Goal: Task Accomplishment & Management: Complete application form

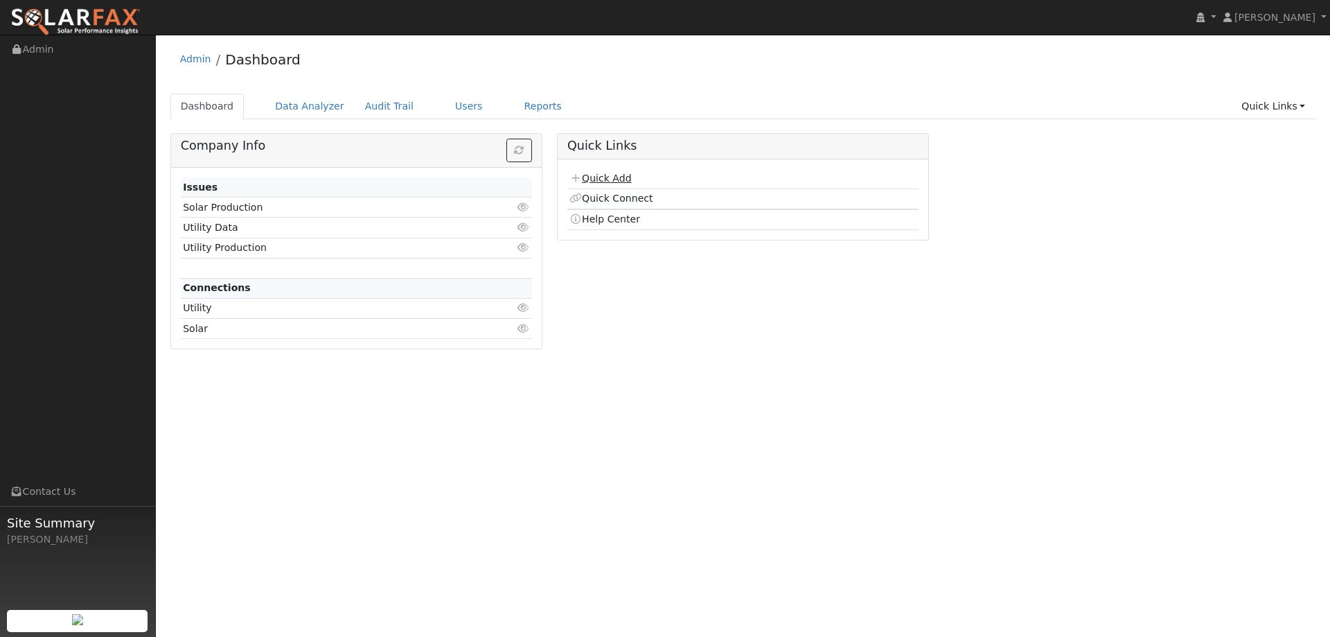
click at [584, 178] on link "Quick Add" at bounding box center [600, 178] width 62 height 11
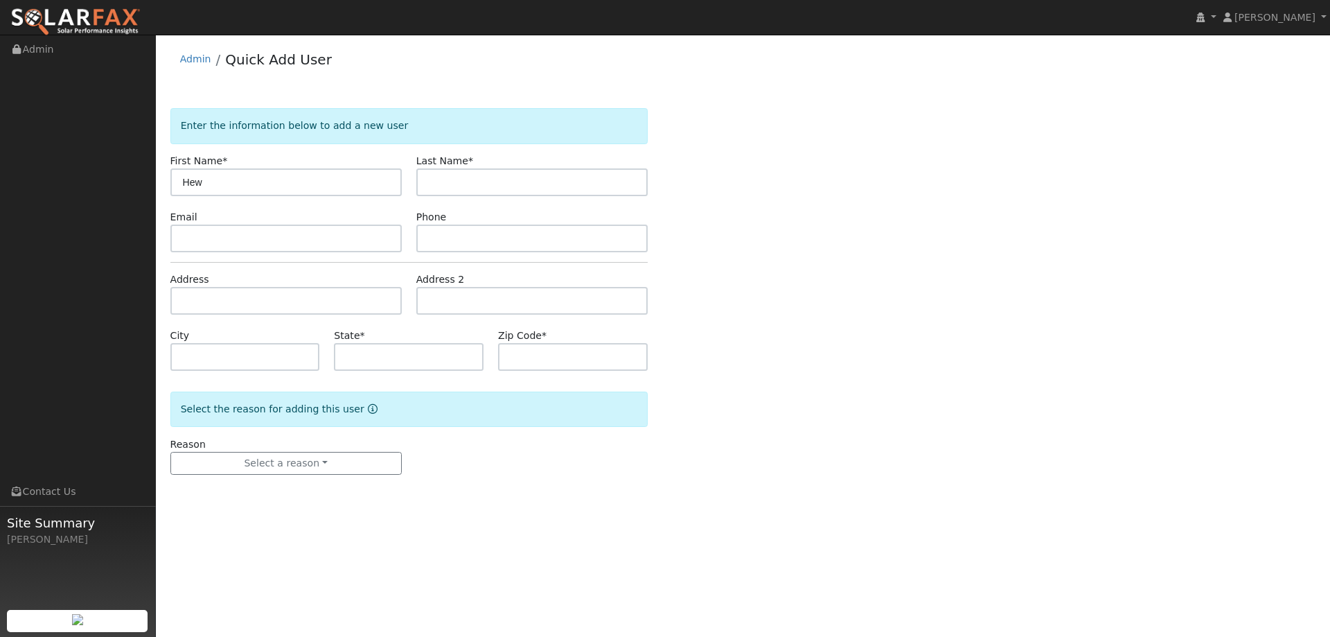
type input "Hew"
type input "Hesterman"
paste input "hihesterman@aol.com"
type input "hihesterman@aol.com"
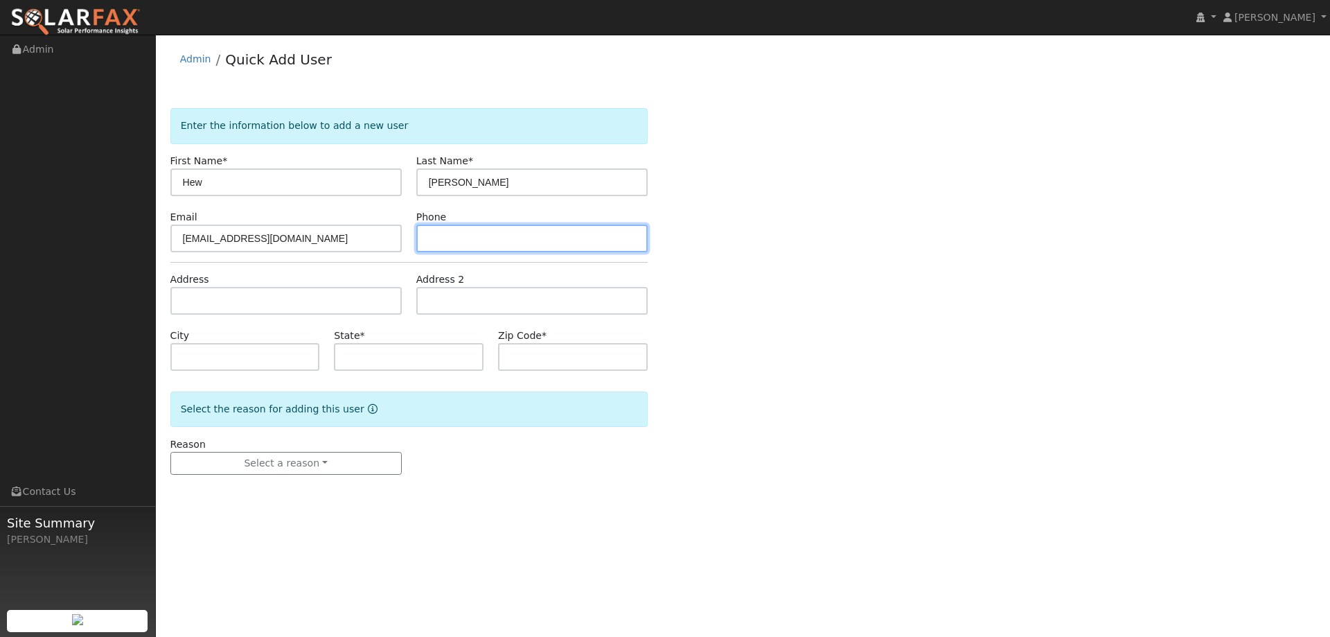
click at [429, 249] on input "text" at bounding box center [531, 238] width 231 height 28
paste input "(707) 724-1862"
type input "(707) 724-1862"
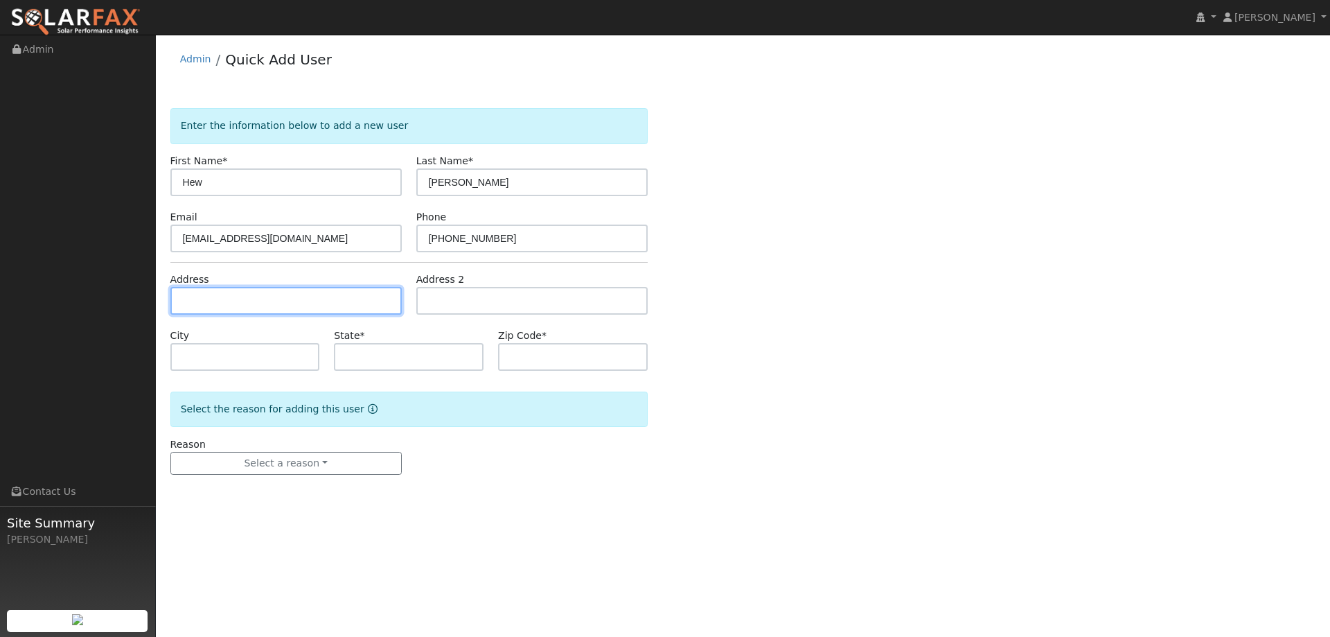
click at [330, 306] on input "text" at bounding box center [285, 301] width 231 height 28
paste input "6667 Dusty Trails"
type input "6667 Dusty Trails"
type input "Vacaville"
type input "CA"
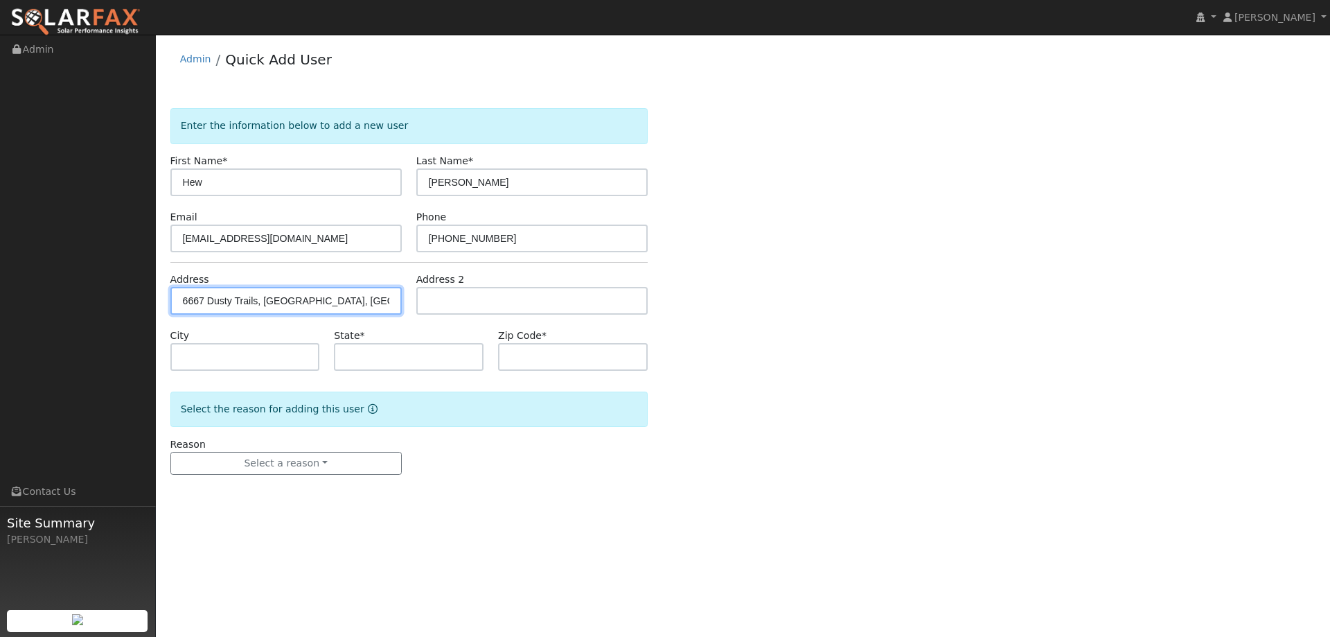
type input "95688"
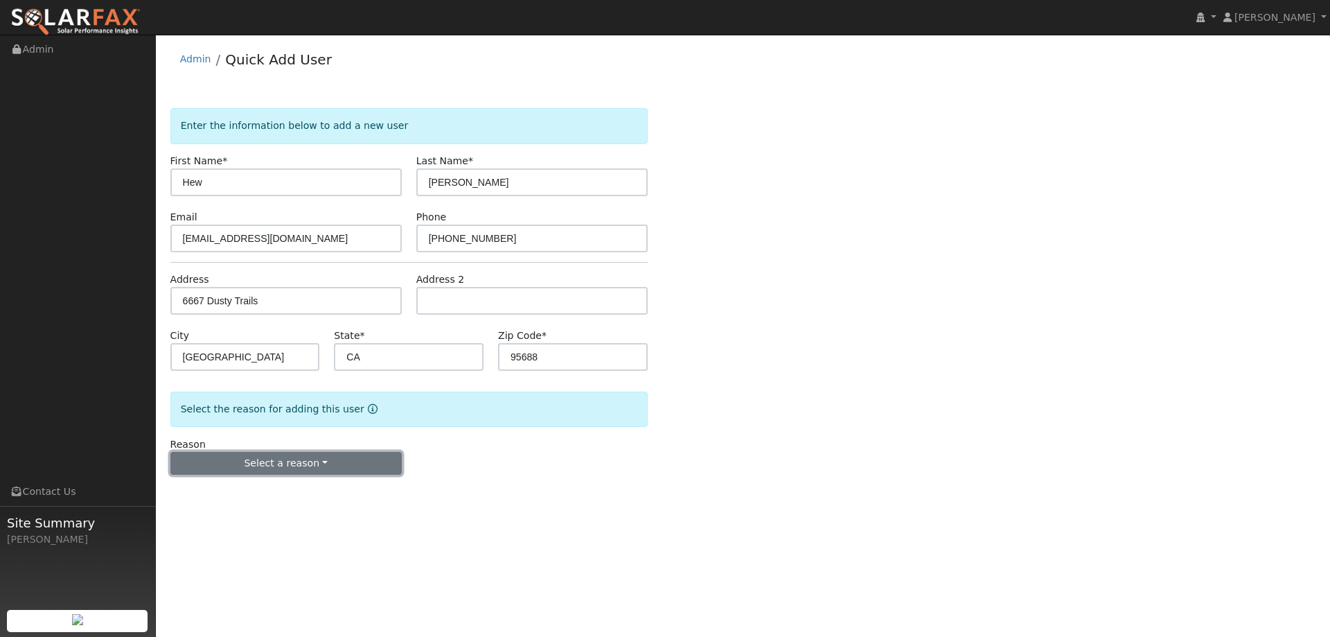
click at [328, 468] on button "Select a reason" at bounding box center [285, 464] width 231 height 24
click at [279, 497] on link "New lead" at bounding box center [247, 491] width 153 height 19
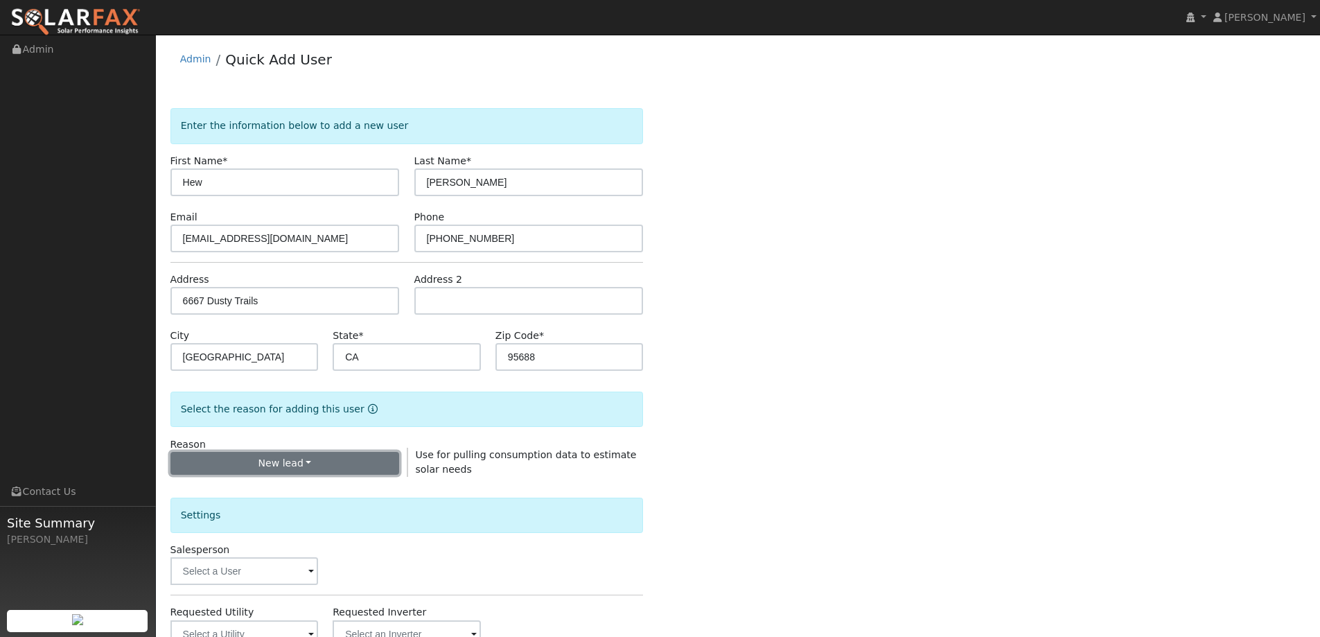
click at [308, 461] on button "New lead" at bounding box center [284, 464] width 229 height 24
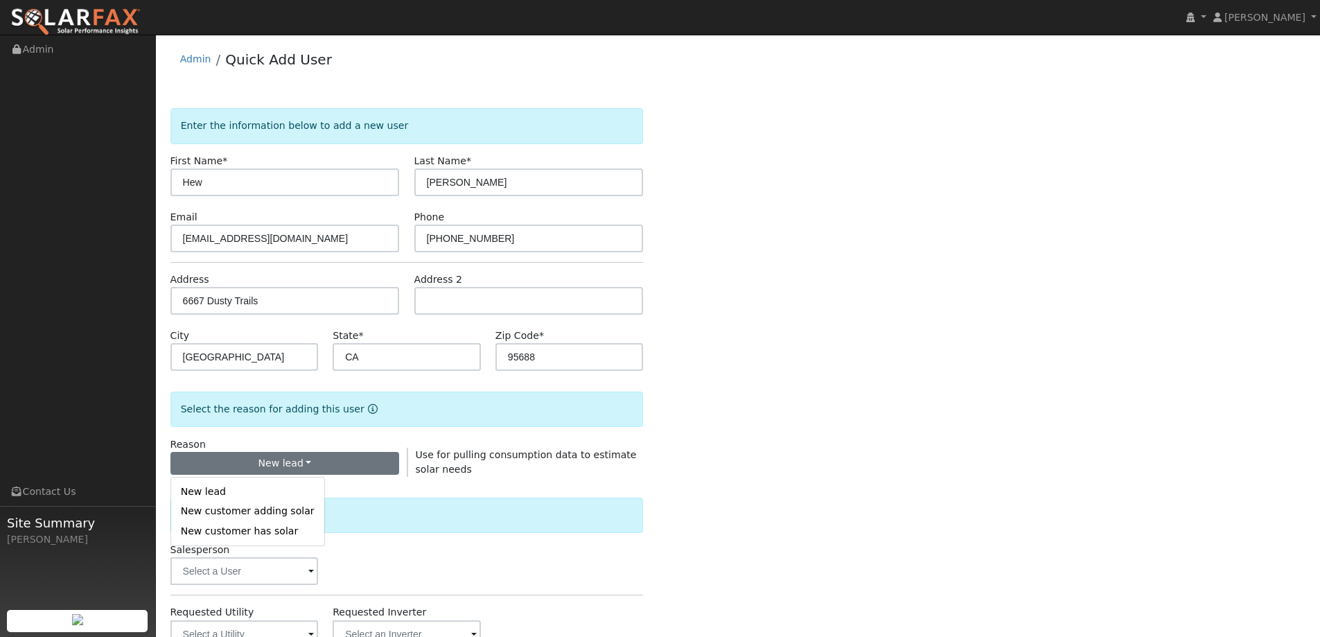
click at [362, 506] on div "Settings" at bounding box center [406, 514] width 473 height 35
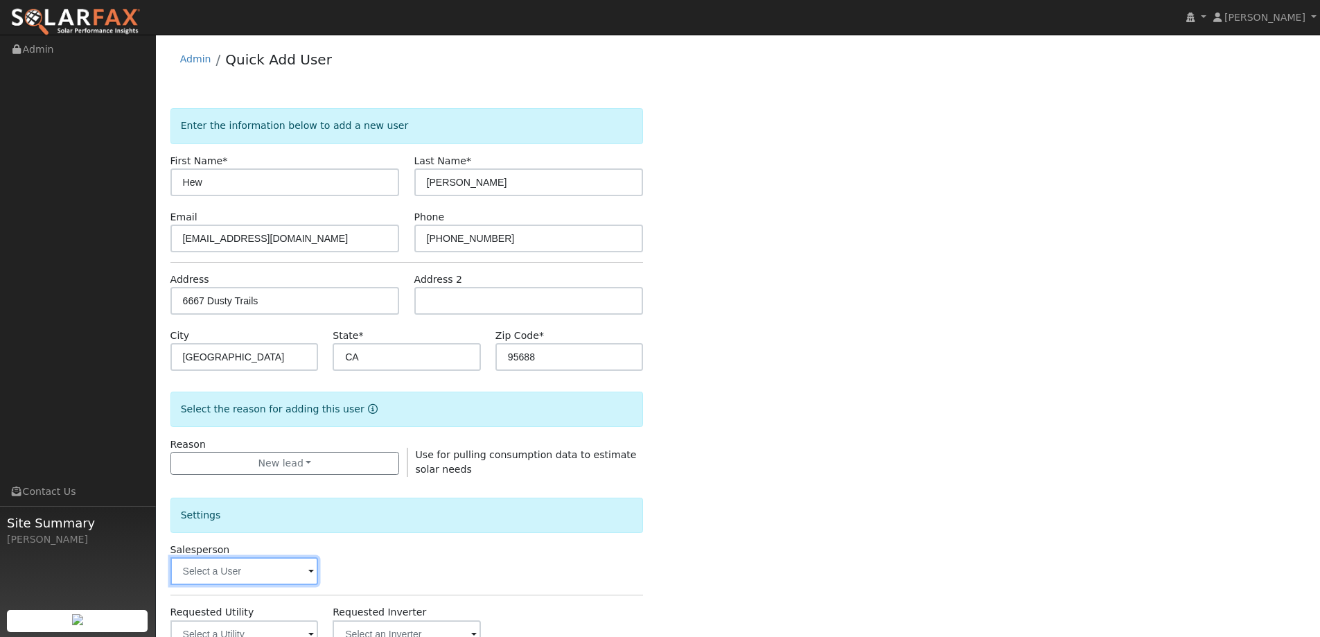
click at [288, 565] on input "text" at bounding box center [244, 571] width 148 height 28
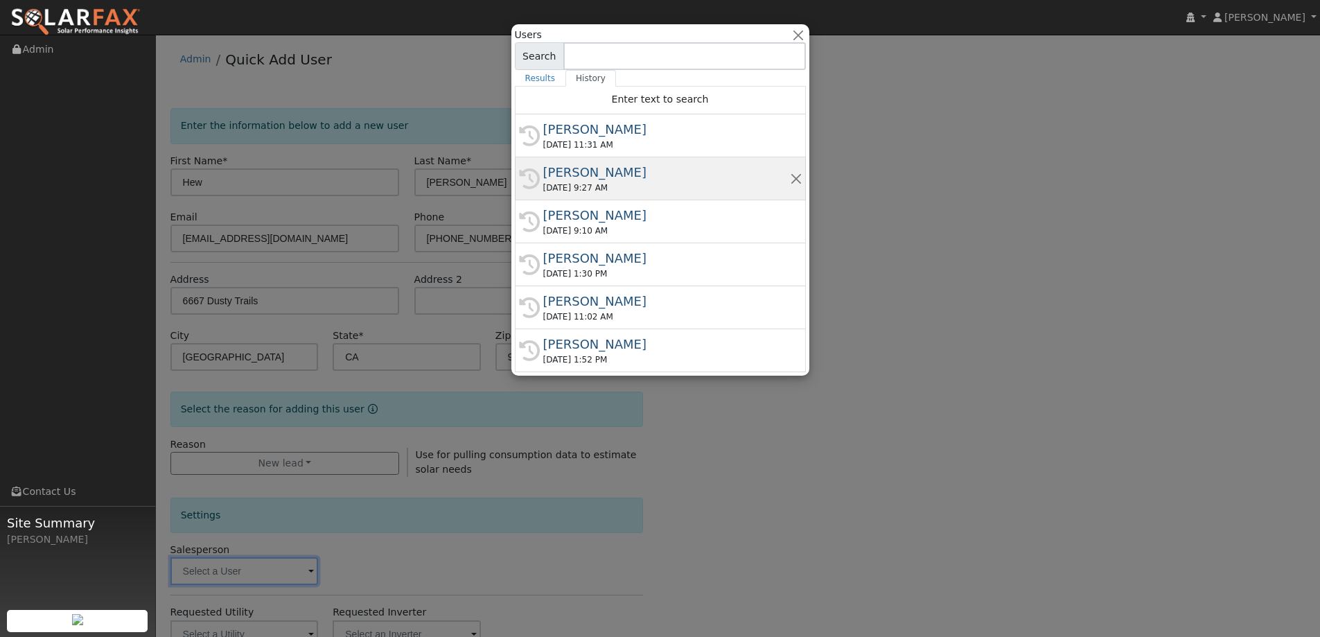
click at [613, 166] on div "Paul Barber" at bounding box center [666, 172] width 247 height 19
type input "Paul Barber"
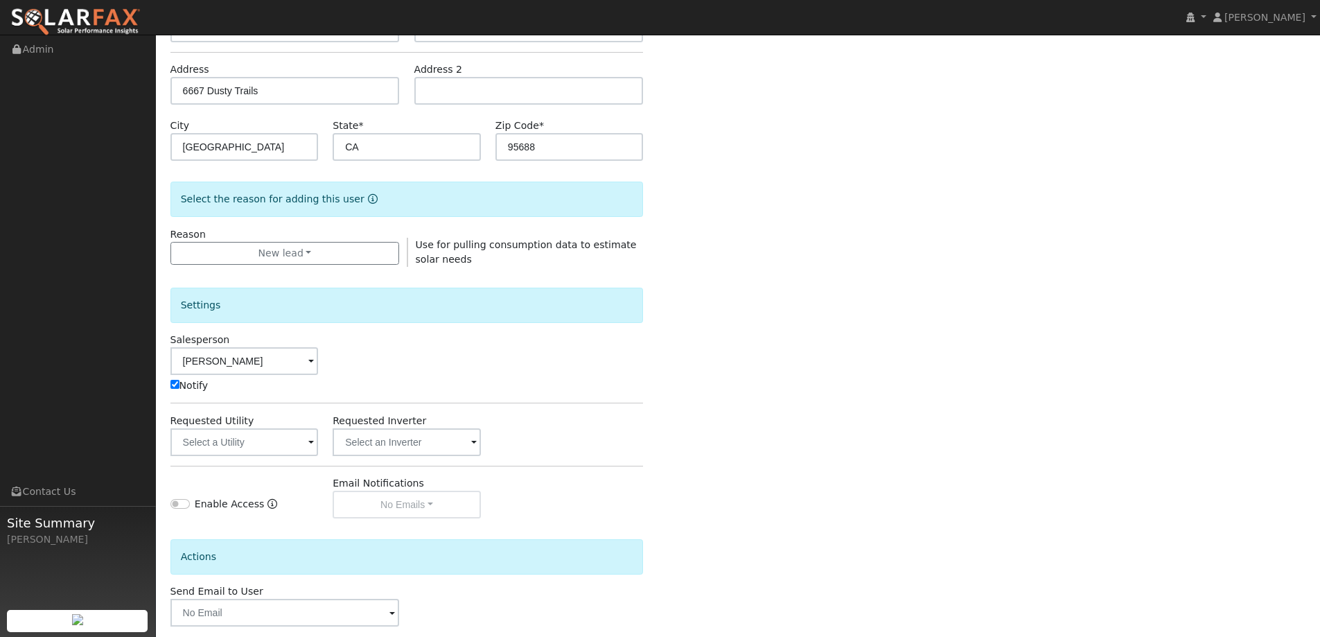
scroll to position [277, 0]
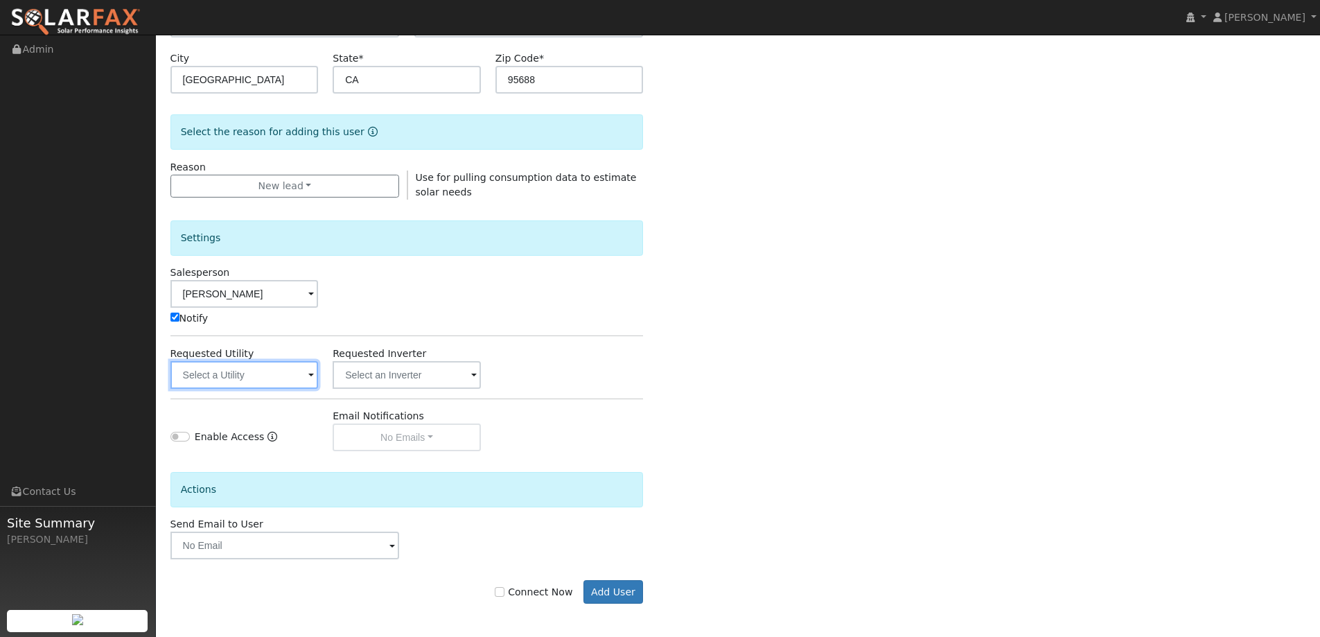
click at [284, 384] on input "text" at bounding box center [244, 375] width 148 height 28
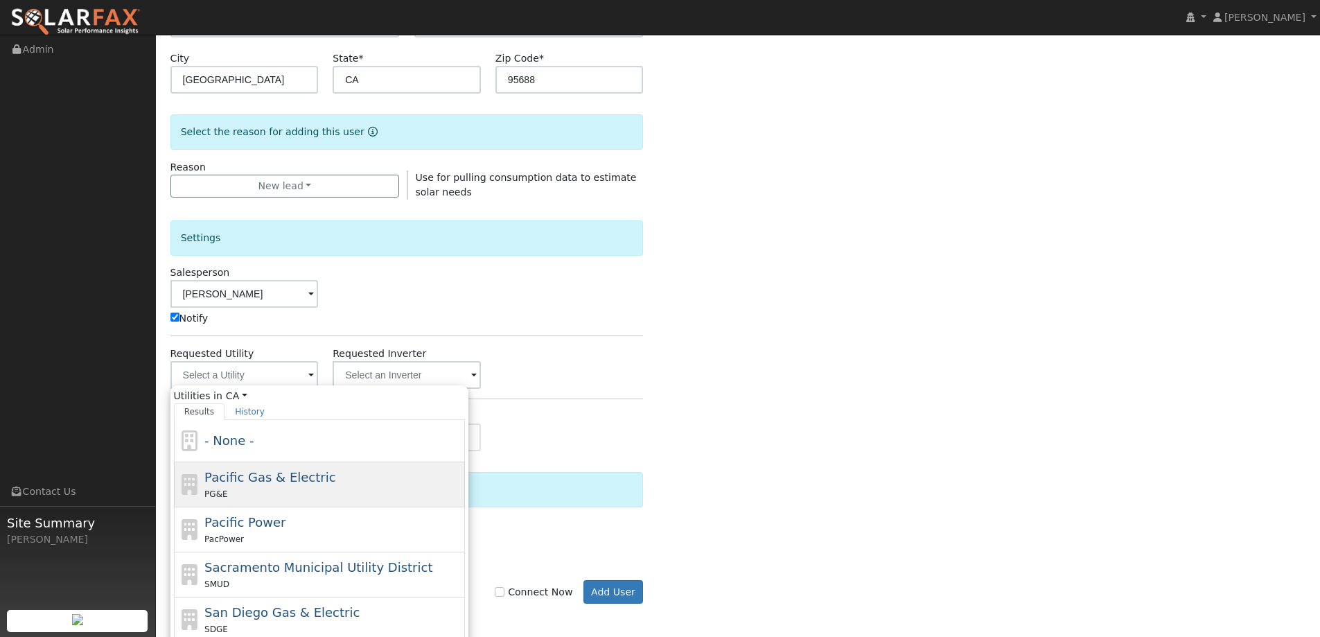
click at [342, 484] on div "Pacific Gas & Electric PG&E" at bounding box center [332, 484] width 257 height 33
type input "Pacific Gas & Electric"
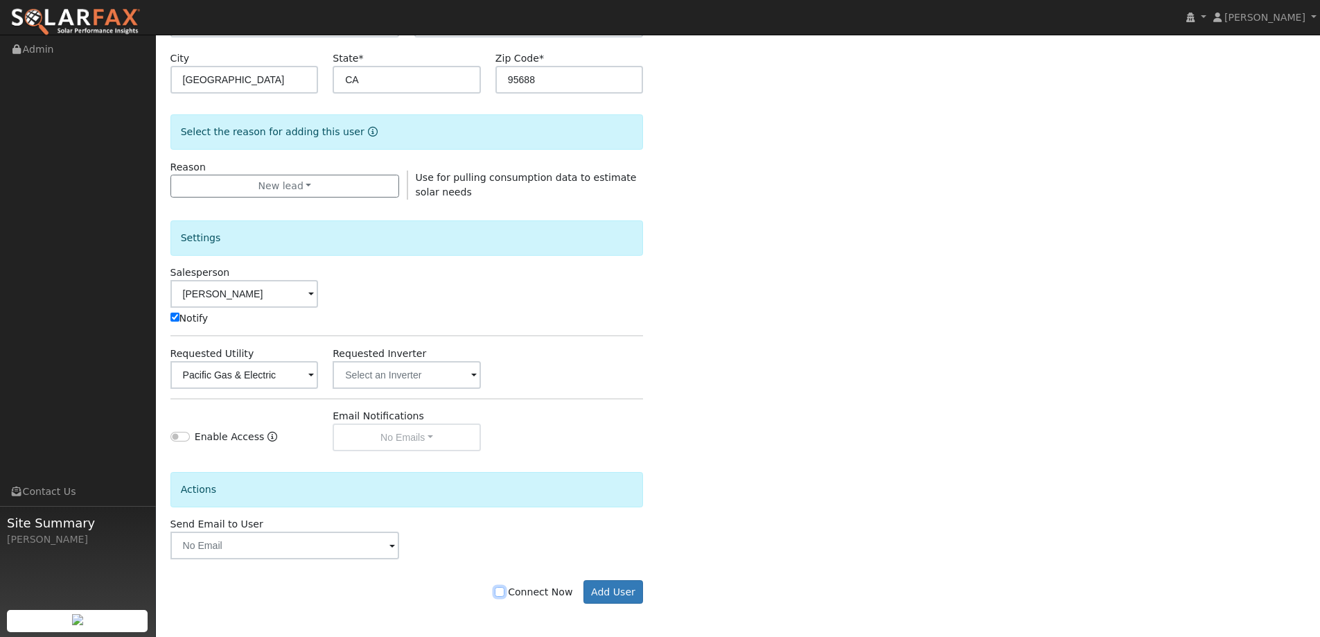
click at [504, 597] on input "Connect Now" at bounding box center [500, 592] width 10 height 10
checkbox input "true"
click at [615, 595] on button "Add User" at bounding box center [613, 592] width 60 height 24
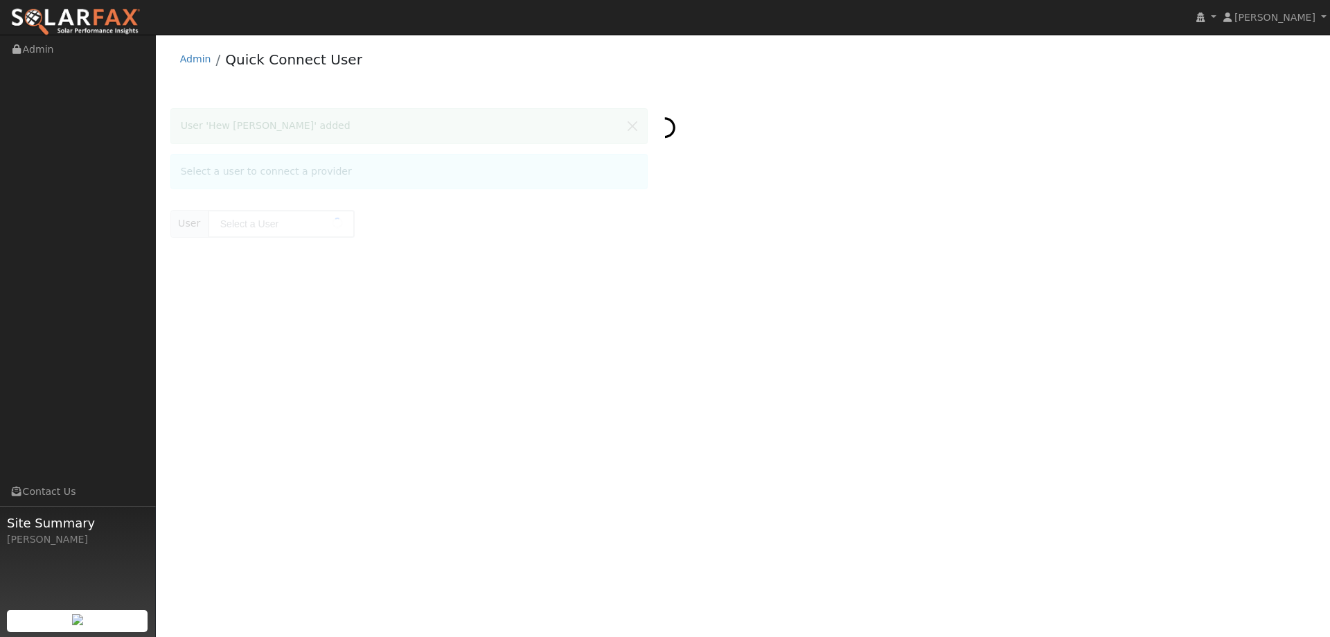
type input "[PERSON_NAME]"
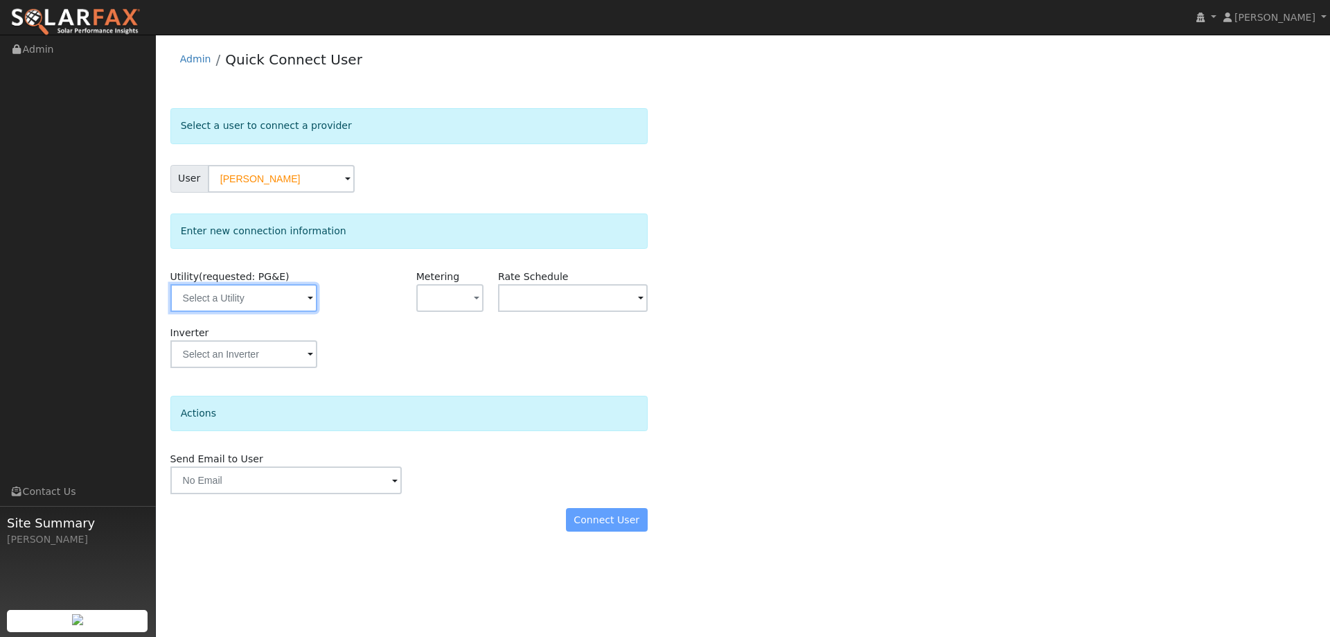
click at [222, 308] on input "text" at bounding box center [243, 298] width 147 height 28
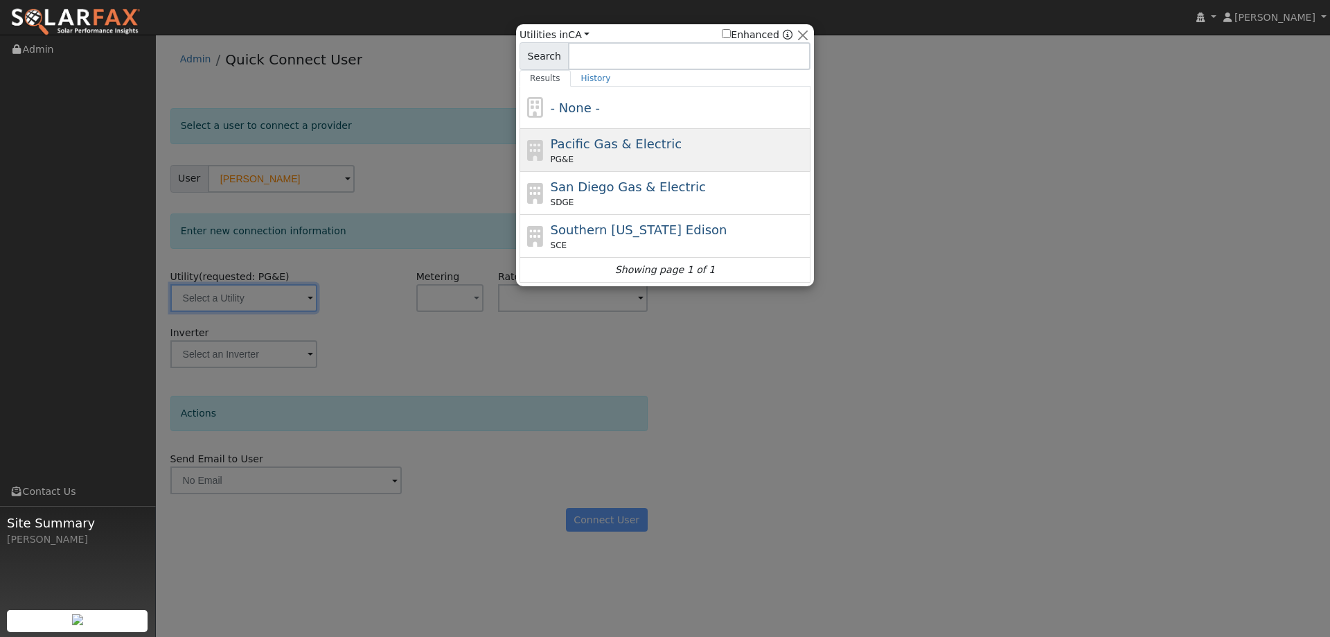
click at [561, 157] on span "PG&E" at bounding box center [562, 159] width 23 height 12
type input "PG&E"
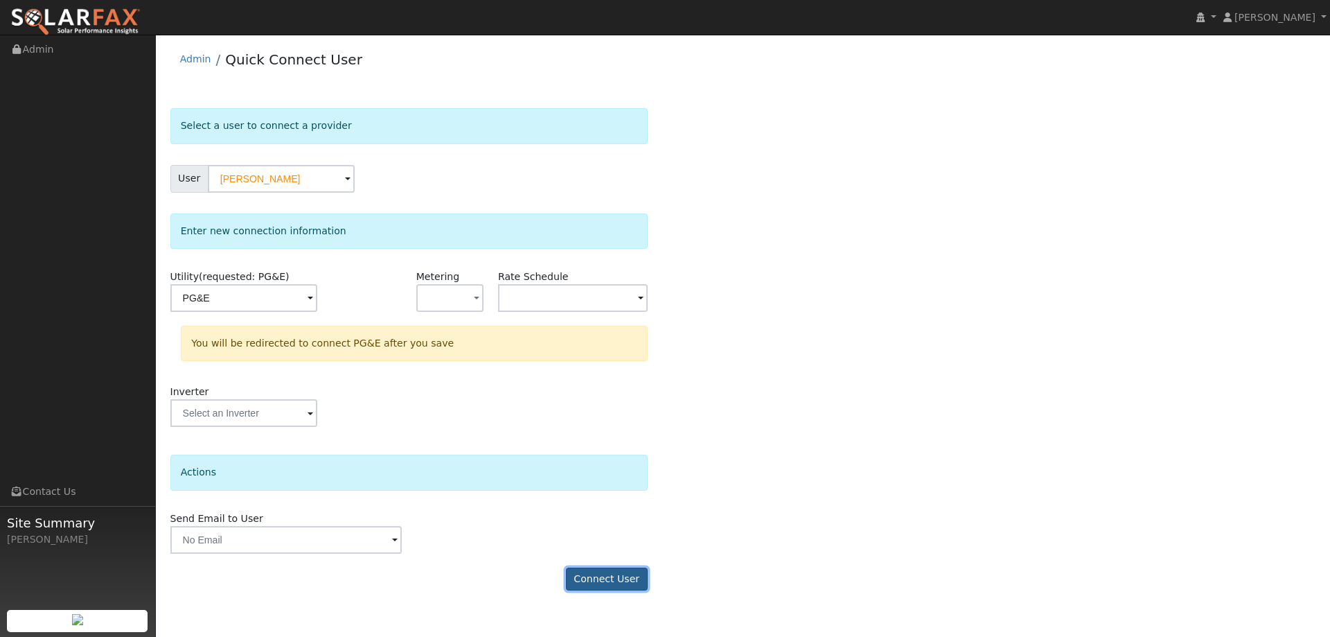
click at [607, 578] on button "Connect User" at bounding box center [607, 579] width 82 height 24
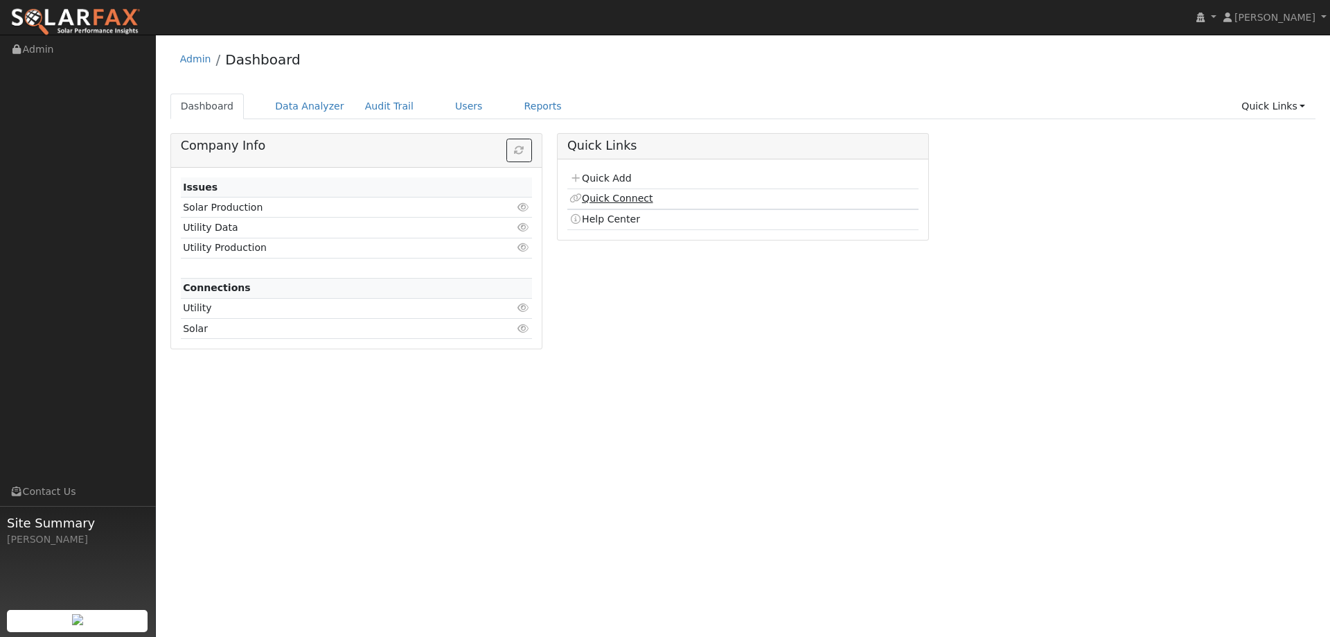
click at [580, 199] on icon at bounding box center [575, 198] width 12 height 10
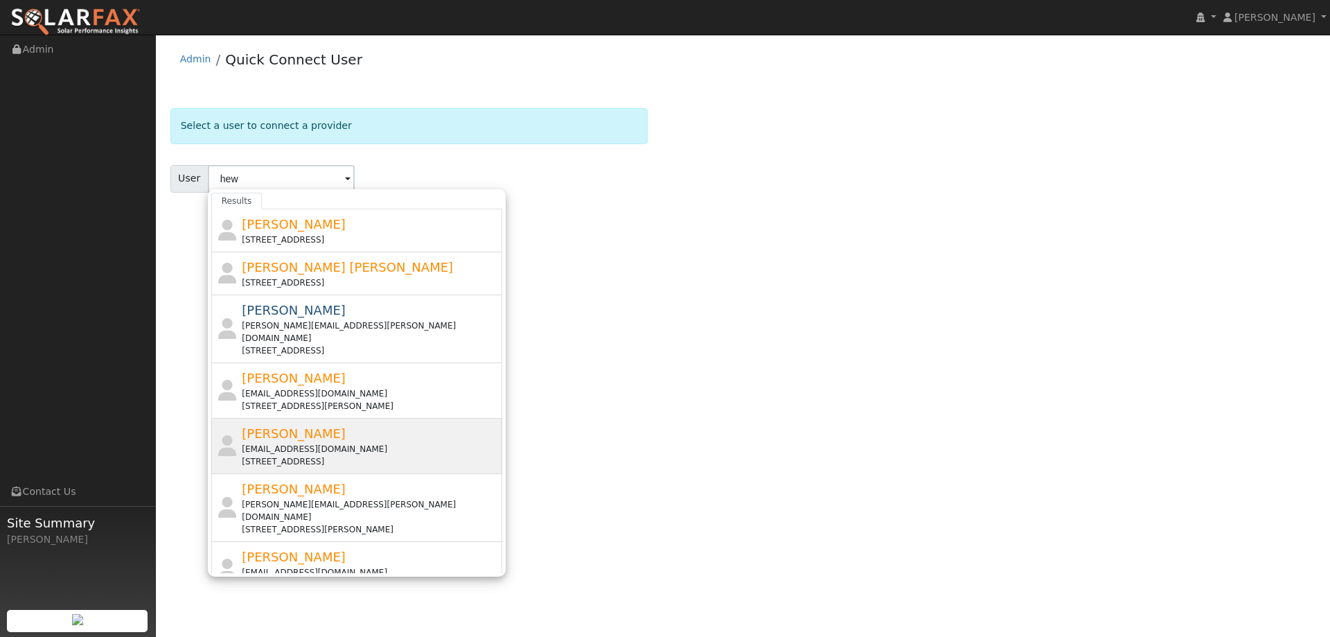
click at [369, 424] on div "Hew Hesterman hihesterman@aol.com 6667 Dusty Trails, Vacaville, CA 95688" at bounding box center [370, 446] width 257 height 44
type input "Hew Hesterman"
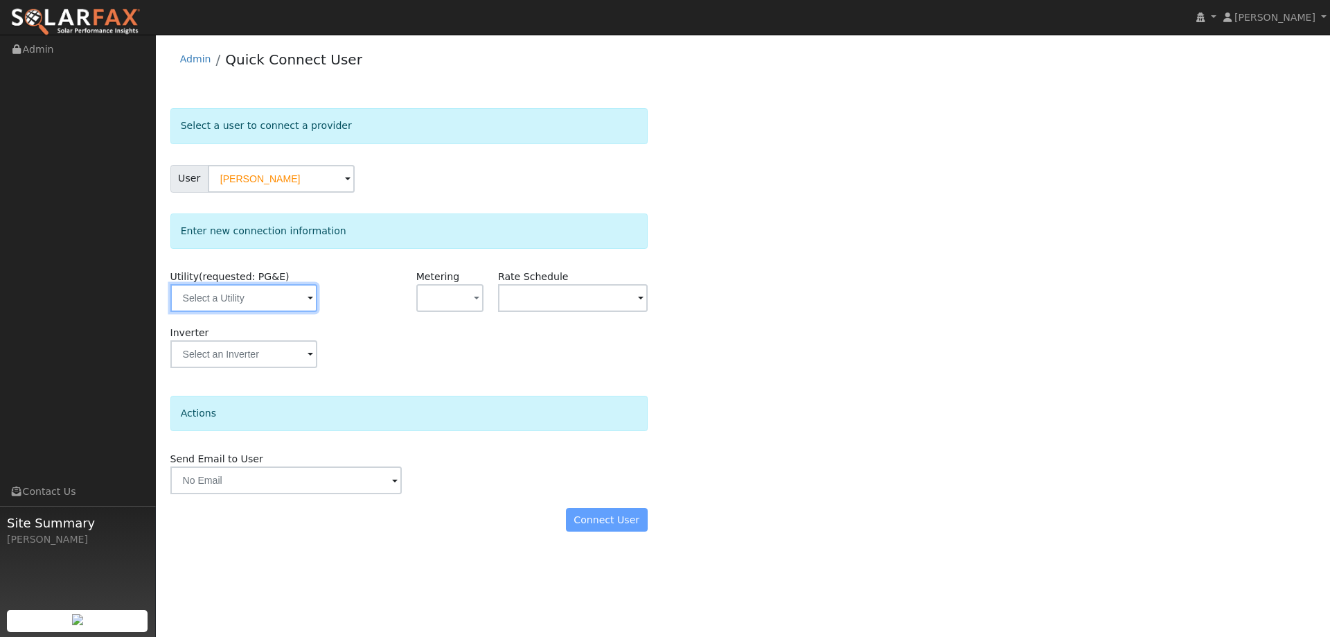
click at [299, 294] on input "text" at bounding box center [243, 298] width 147 height 28
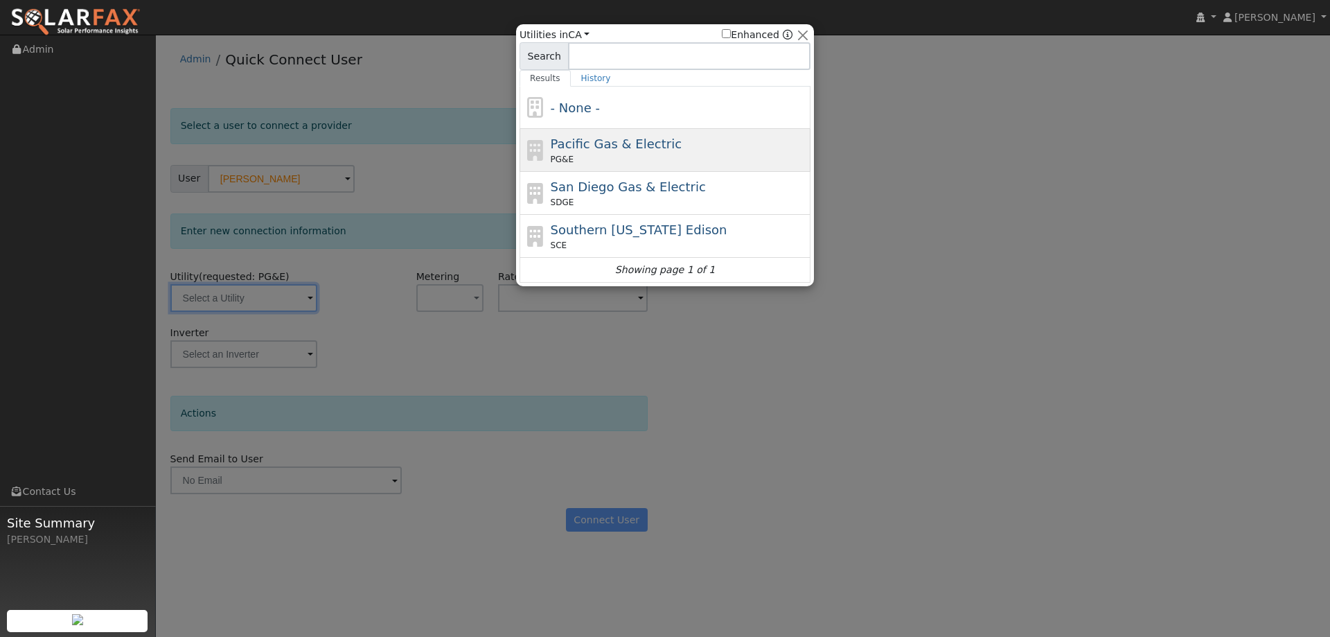
click at [590, 161] on div "PG&E" at bounding box center [679, 159] width 257 height 12
type input "PG&E"
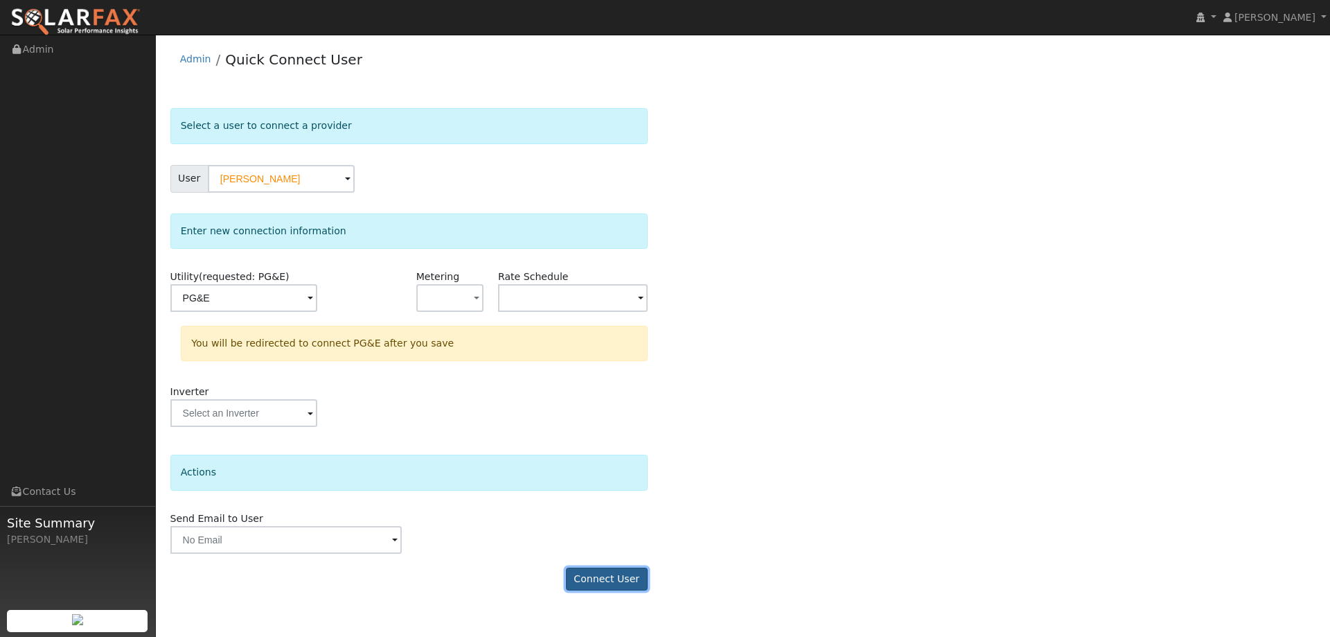
click at [612, 572] on button "Connect User" at bounding box center [607, 579] width 82 height 24
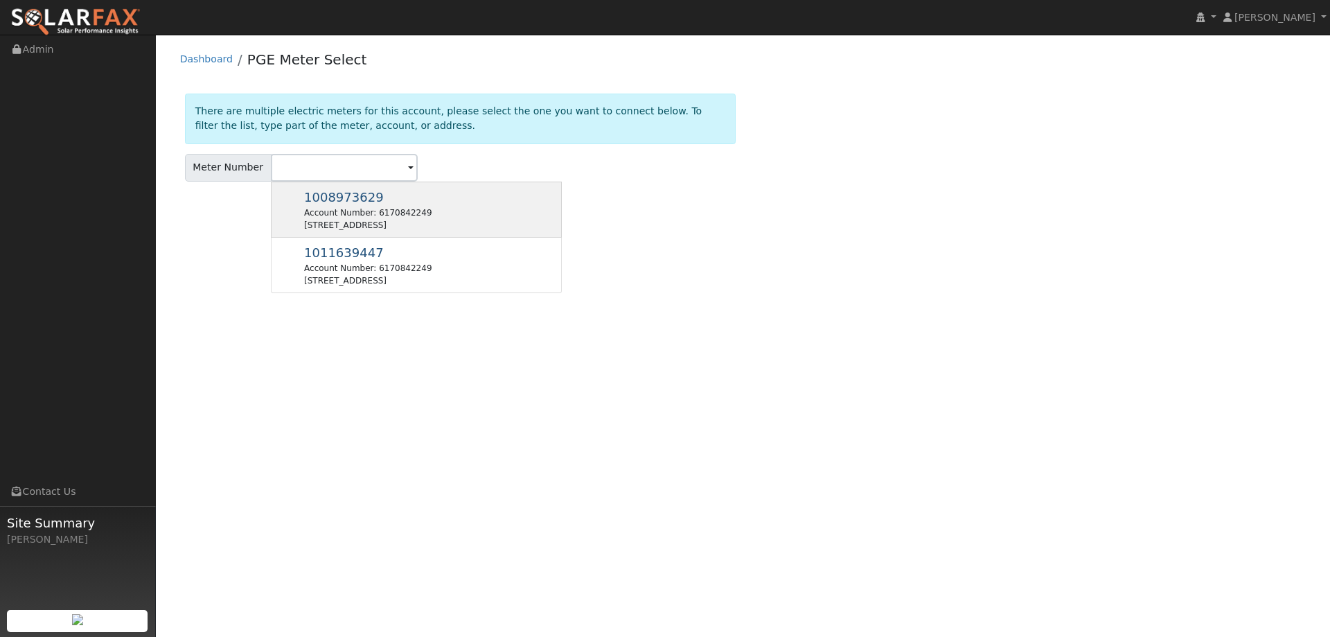
click at [457, 238] on div "1008973629 Account Number: 6170842249 [STREET_ADDRESS][PERSON_NAME]" at bounding box center [416, 265] width 291 height 55
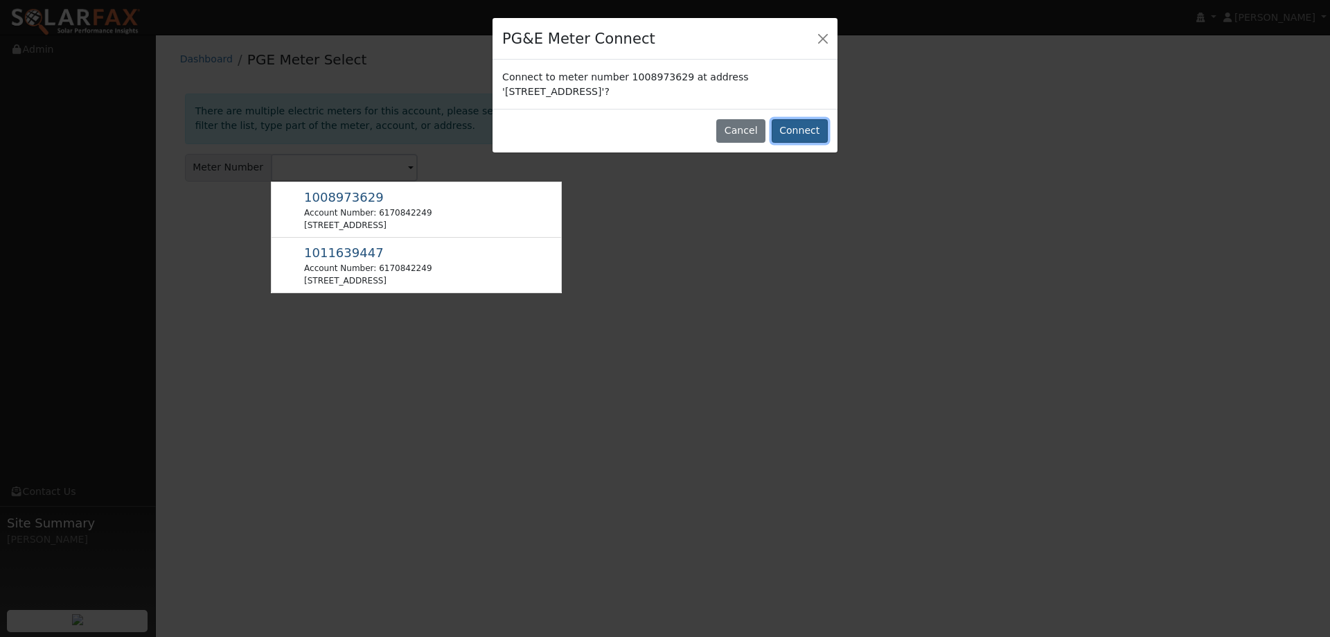
click at [797, 125] on button "Connect" at bounding box center [800, 131] width 56 height 24
